Goal: Transaction & Acquisition: Purchase product/service

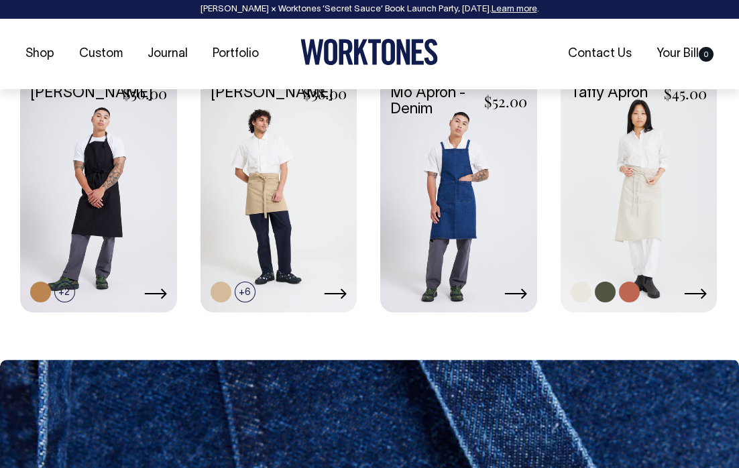
scroll to position [959, 0]
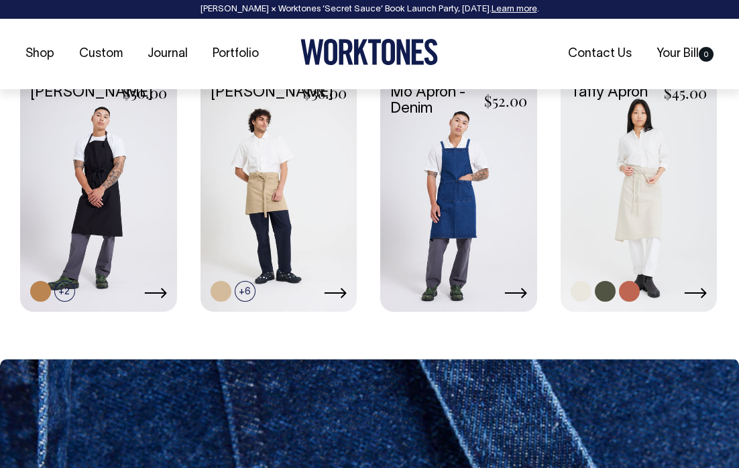
click at [619, 206] on link at bounding box center [639, 193] width 157 height 232
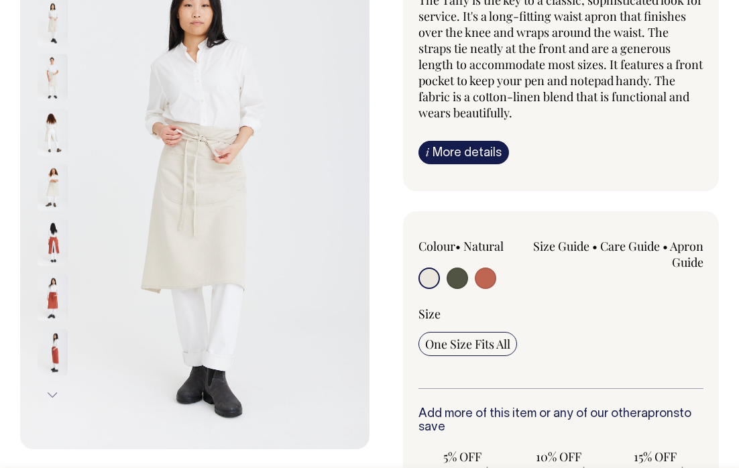
scroll to position [164, 0]
click at [458, 286] on input "radio" at bounding box center [457, 277] width 21 height 21
radio input "true"
select select "Olive"
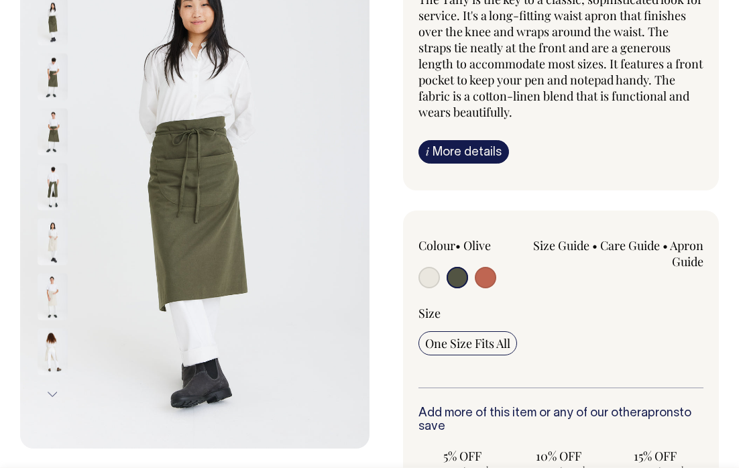
click at [481, 280] on input "radio" at bounding box center [485, 277] width 21 height 21
radio input "true"
select select "Rust"
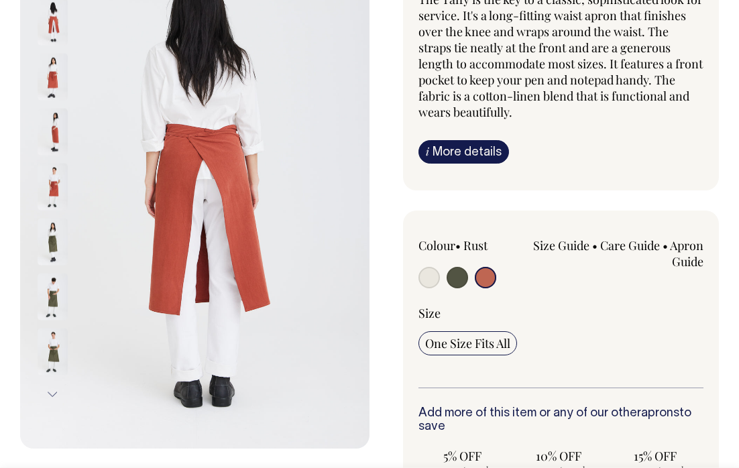
click at [45, 66] on img at bounding box center [53, 77] width 30 height 47
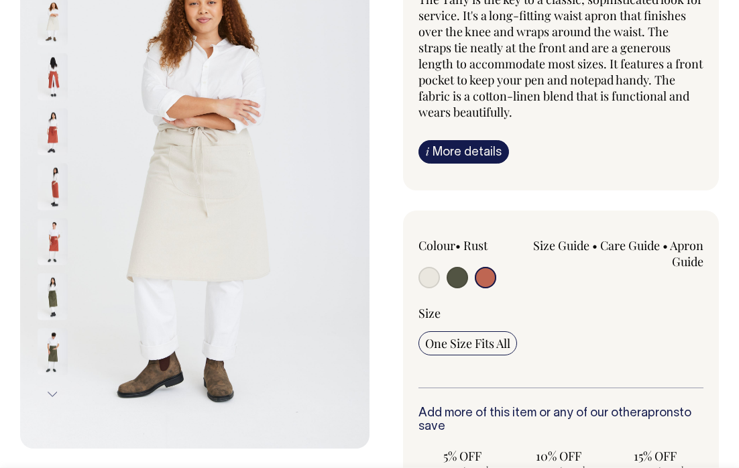
click at [421, 279] on input "radio" at bounding box center [429, 277] width 21 height 21
radio input "true"
select select "Natural"
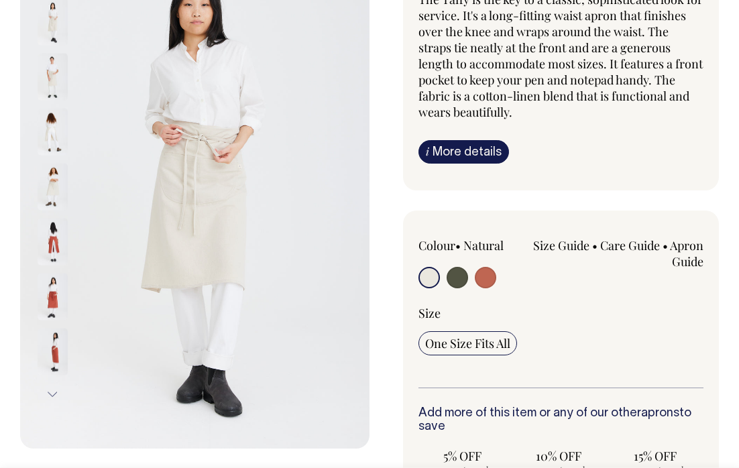
click at [452, 277] on input "radio" at bounding box center [457, 277] width 21 height 21
radio input "true"
select select "Olive"
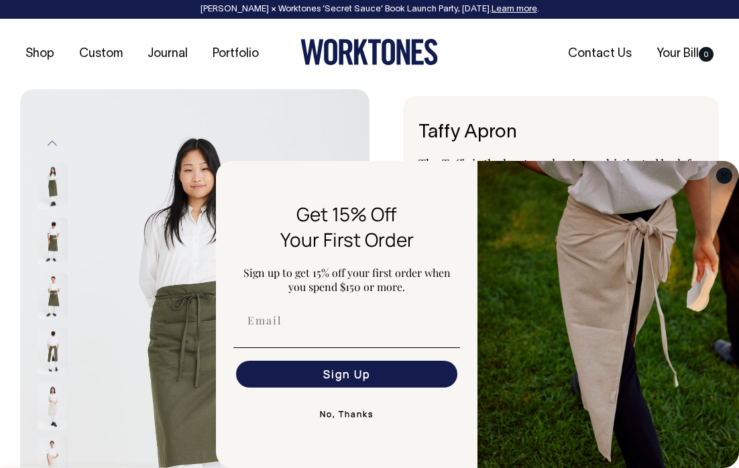
click at [727, 177] on circle "Close dialog" at bounding box center [724, 175] width 15 height 15
